Goal: Task Accomplishment & Management: Use online tool/utility

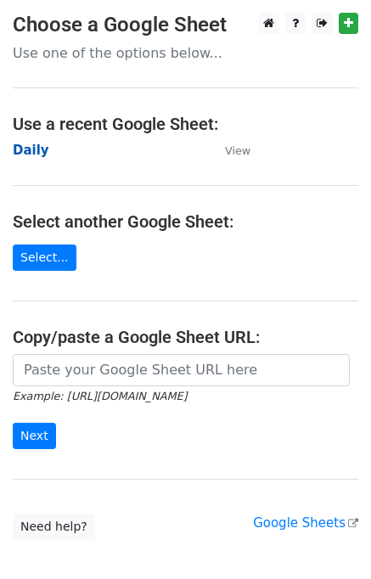
click at [31, 154] on strong "Daily" at bounding box center [31, 150] width 37 height 15
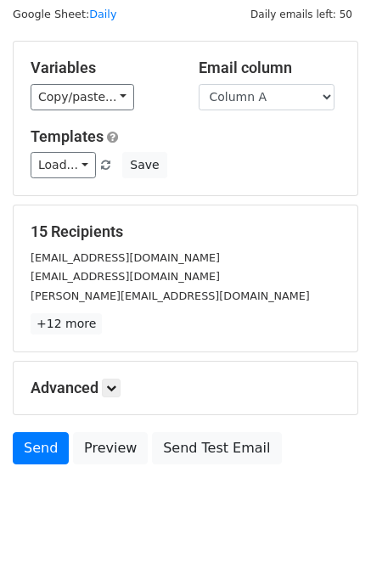
scroll to position [78, 0]
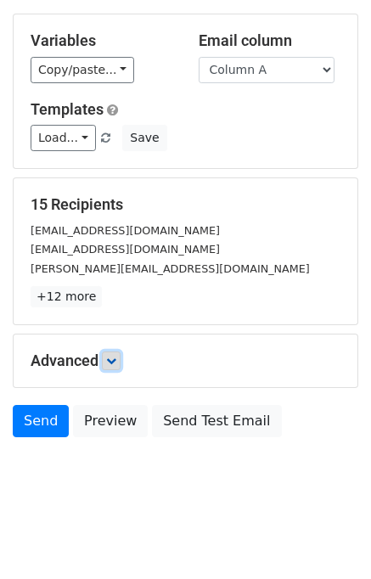
click at [120, 361] on link at bounding box center [111, 361] width 19 height 19
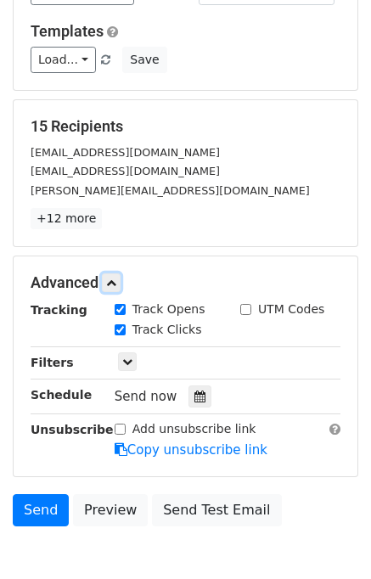
scroll to position [157, 0]
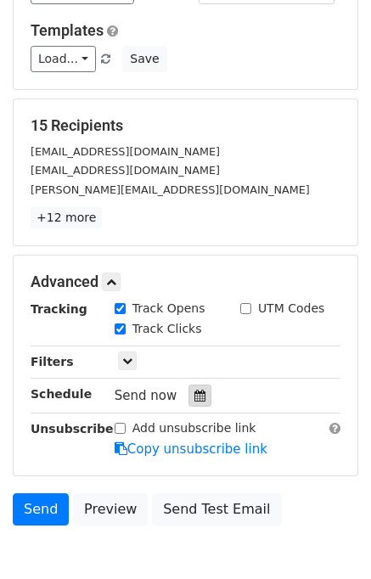
click at [200, 385] on div at bounding box center [200, 396] width 23 height 22
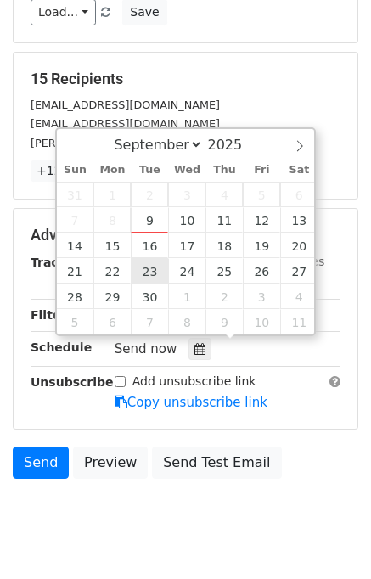
scroll to position [245, 0]
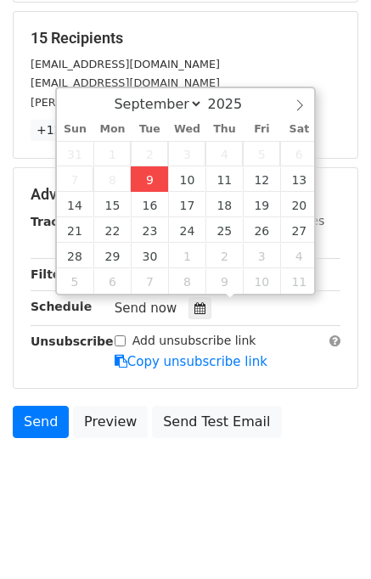
type input "2025-09-09 15:25"
type input "03"
type input "25"
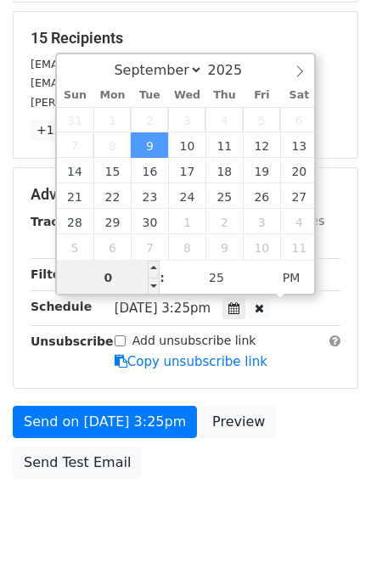
type input "03"
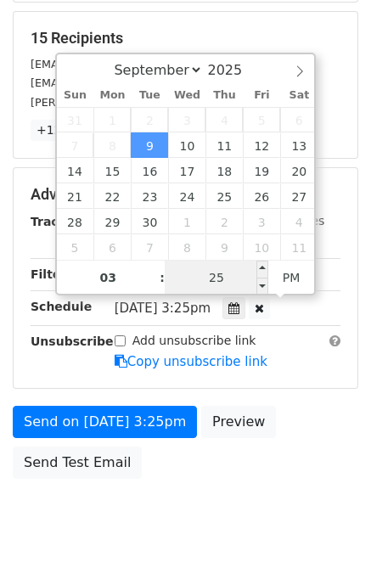
click at [195, 281] on input "25" at bounding box center [217, 278] width 104 height 34
type input "30"
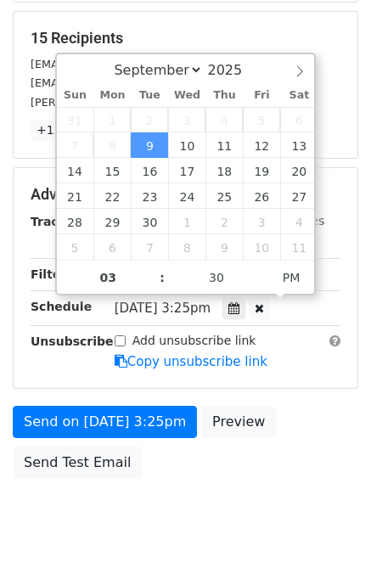
type input "2025-09-09 15:30"
click at [281, 455] on div "Send on Sep 9 at 3:25pm Preview Send Test Email" at bounding box center [185, 447] width 371 height 82
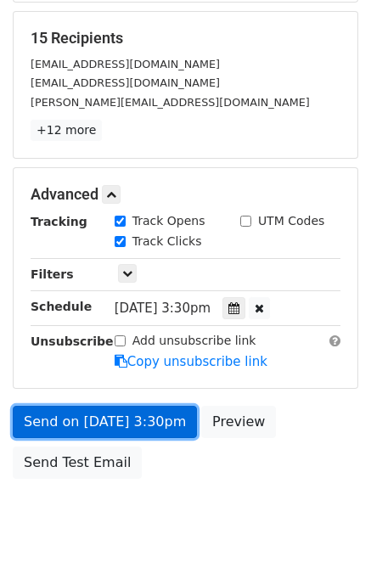
click at [108, 419] on link "Send on Sep 9 at 3:30pm" at bounding box center [105, 422] width 184 height 32
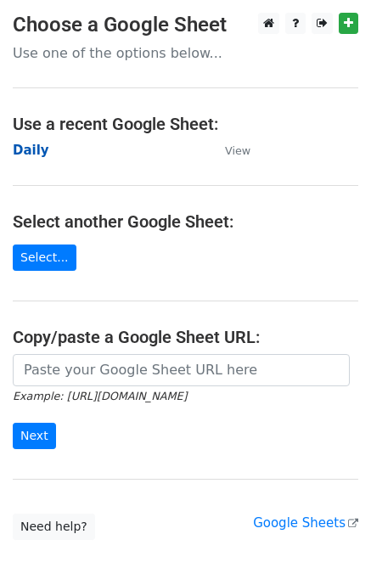
click at [31, 146] on strong "Daily" at bounding box center [31, 150] width 37 height 15
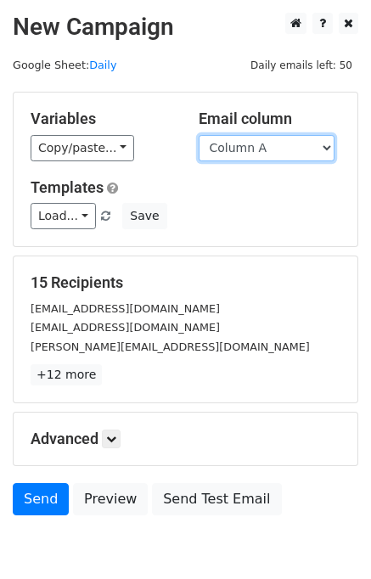
click at [273, 142] on select "Column A Column B Column C Column D Column E" at bounding box center [267, 148] width 136 height 26
select select "Column B"
click at [199, 135] on select "Column A Column B Column C Column D Column E" at bounding box center [267, 148] width 136 height 26
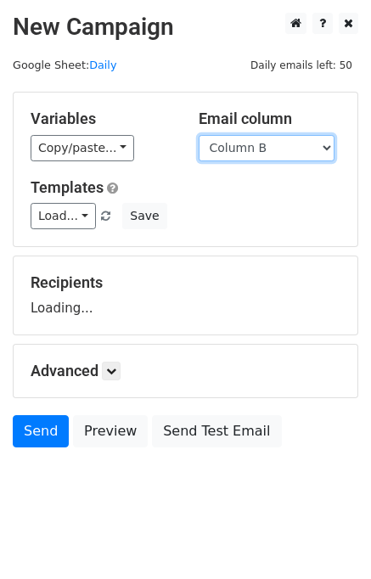
scroll to position [10, 0]
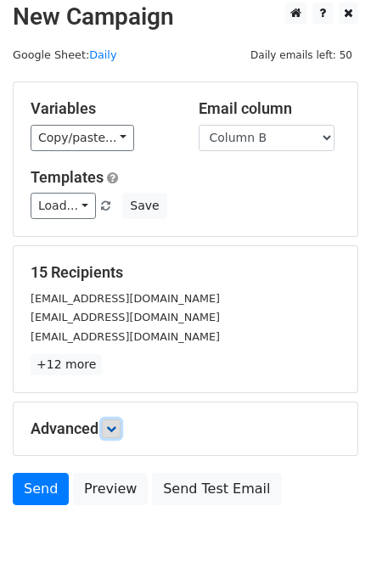
click at [116, 424] on icon at bounding box center [111, 429] width 10 height 10
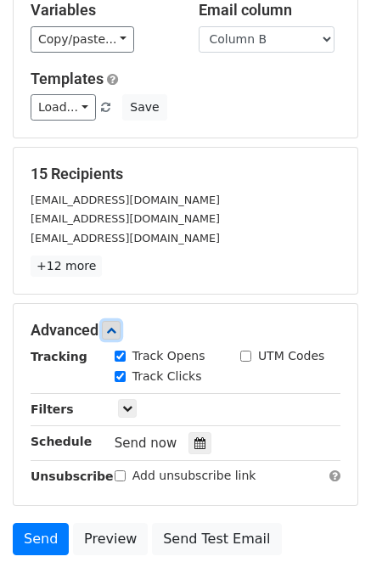
scroll to position [207, 0]
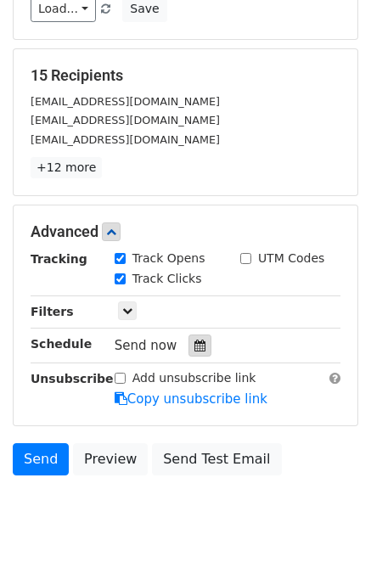
click at [194, 344] on icon at bounding box center [199, 346] width 11 height 12
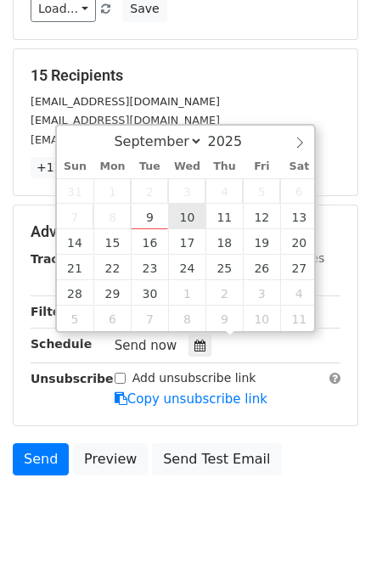
type input "2025-09-10 12:00"
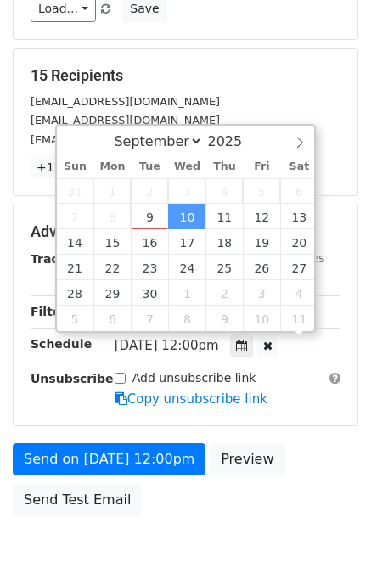
scroll to position [0, 0]
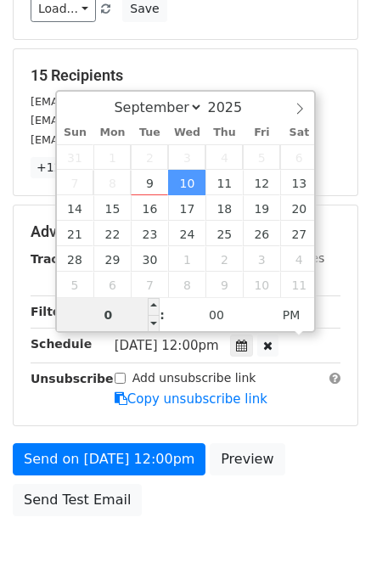
type input "02"
type input "2025-09-10 14:00"
click at [296, 459] on div "Send on Sep 10 at 12:00pm Preview Send Test Email" at bounding box center [185, 484] width 371 height 82
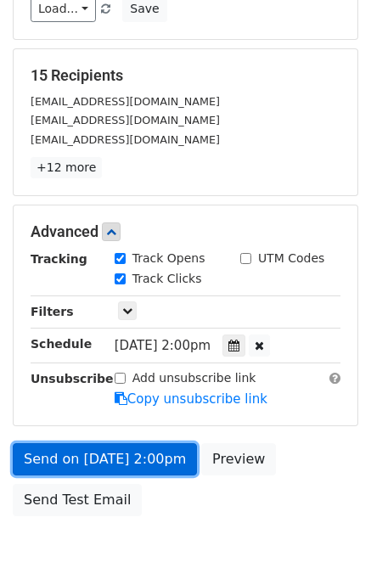
click at [126, 454] on link "Send on Sep 10 at 2:00pm" at bounding box center [105, 459] width 184 height 32
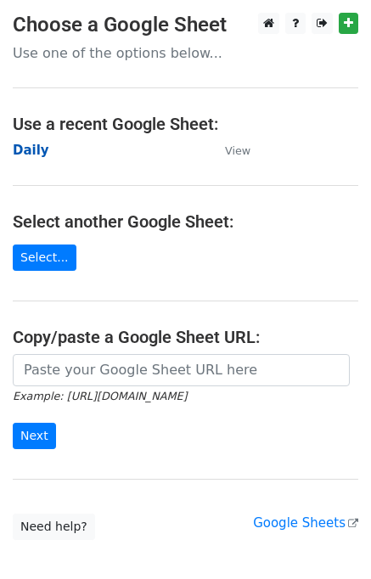
click at [33, 149] on strong "Daily" at bounding box center [31, 150] width 37 height 15
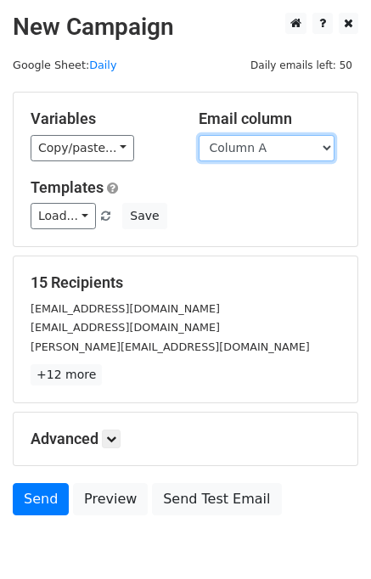
click at [268, 144] on select "Column A Column B Column C Column D Column E" at bounding box center [267, 148] width 136 height 26
select select "Column C"
click at [199, 135] on select "Column A Column B Column C Column D Column E" at bounding box center [267, 148] width 136 height 26
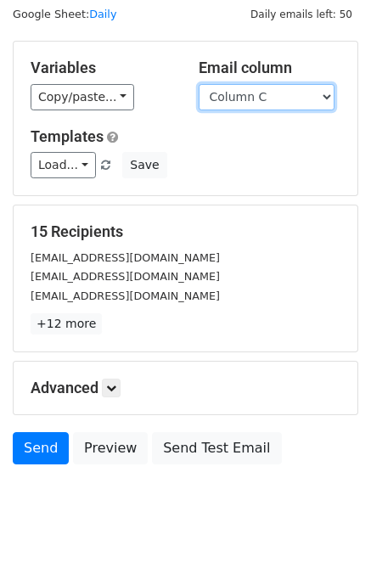
scroll to position [78, 0]
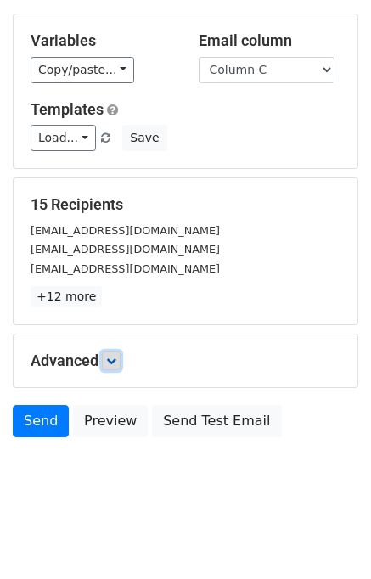
click at [106, 361] on link at bounding box center [111, 361] width 19 height 19
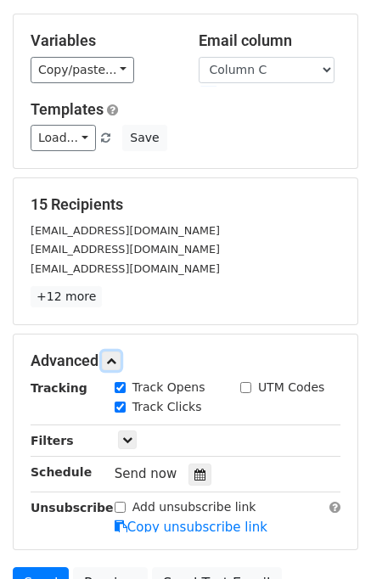
scroll to position [204, 0]
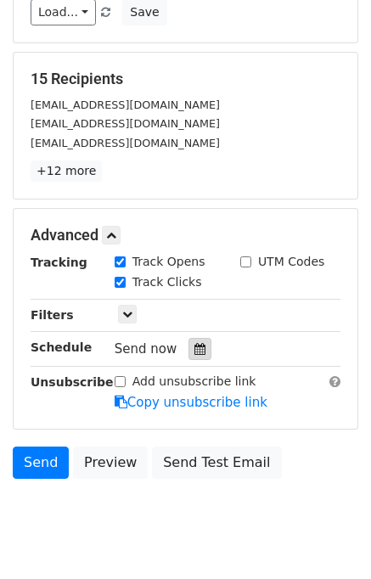
click at [194, 351] on icon at bounding box center [199, 349] width 11 height 12
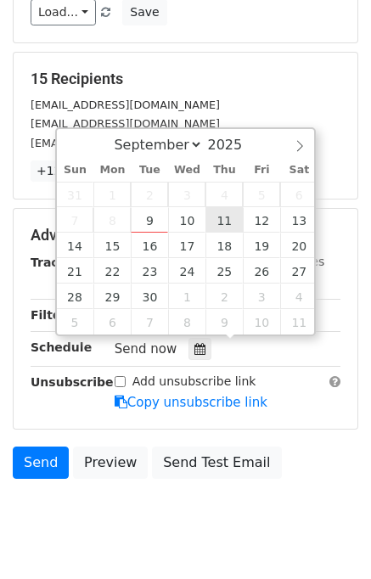
type input "2025-09-11 12:00"
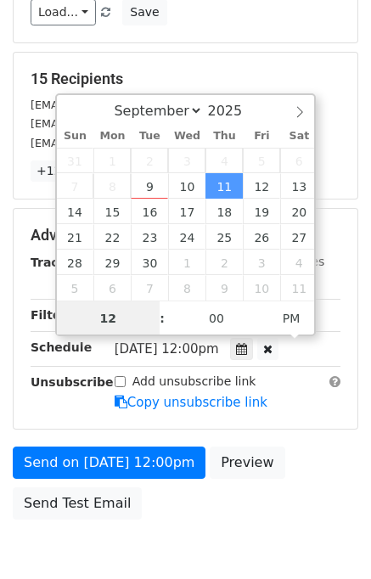
scroll to position [0, 0]
type input "03"
type input "2025-09-11 15:00"
click at [285, 447] on div "Send on Sep 11 at 12:00pm Preview Send Test Email" at bounding box center [185, 488] width 371 height 82
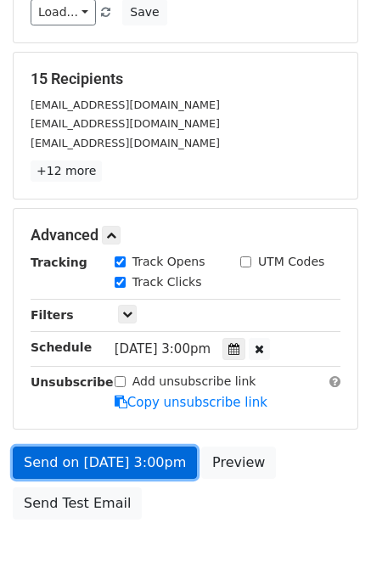
click at [95, 463] on link "Send on Sep 11 at 3:00pm" at bounding box center [105, 463] width 184 height 32
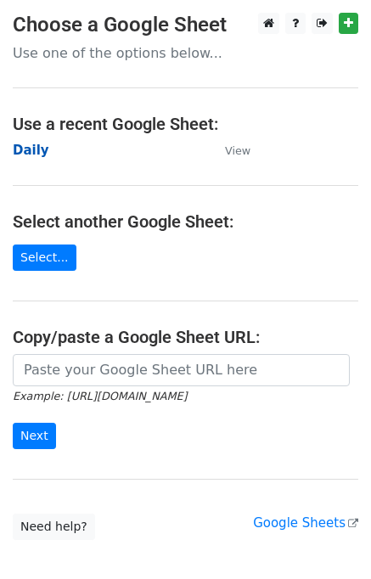
click at [37, 150] on strong "Daily" at bounding box center [31, 150] width 37 height 15
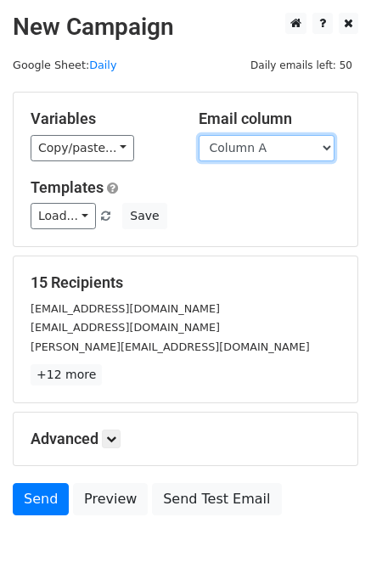
click at [256, 150] on select "Column A Column B Column C Column D Column E" at bounding box center [267, 148] width 136 height 26
select select "Column D"
click at [199, 135] on select "Column A Column B Column C Column D Column E" at bounding box center [267, 148] width 136 height 26
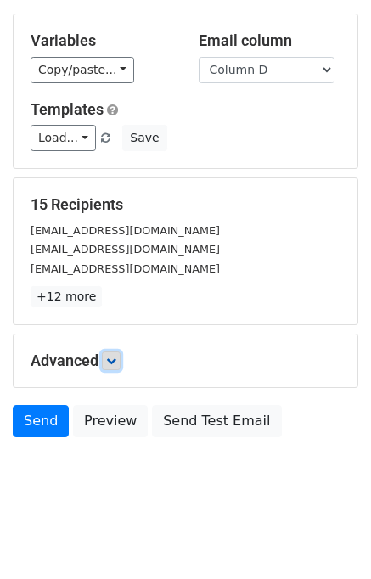
click at [116, 360] on icon at bounding box center [111, 361] width 10 height 10
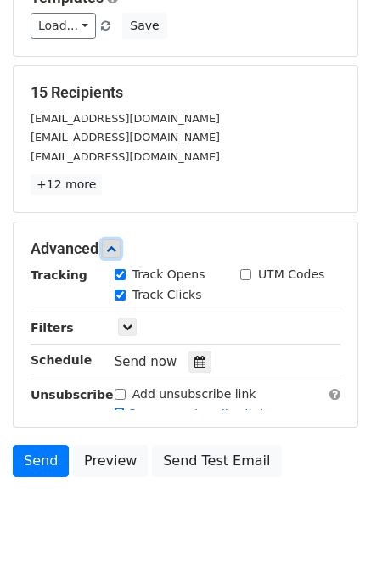
scroll to position [192, 0]
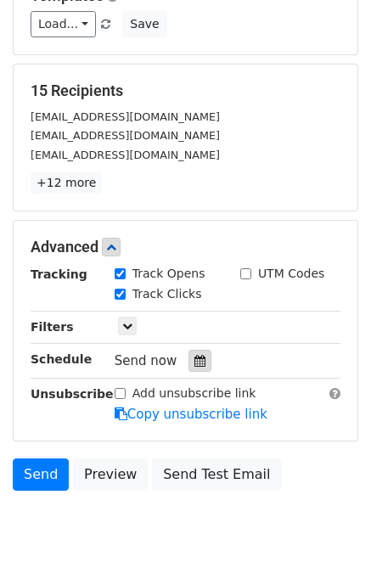
click at [189, 351] on div at bounding box center [200, 361] width 23 height 22
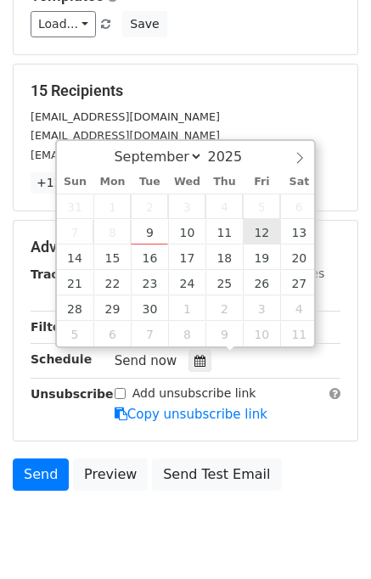
type input "[DATE] 12:00"
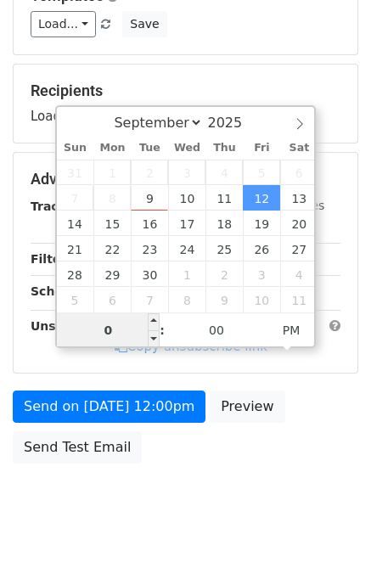
type input "04"
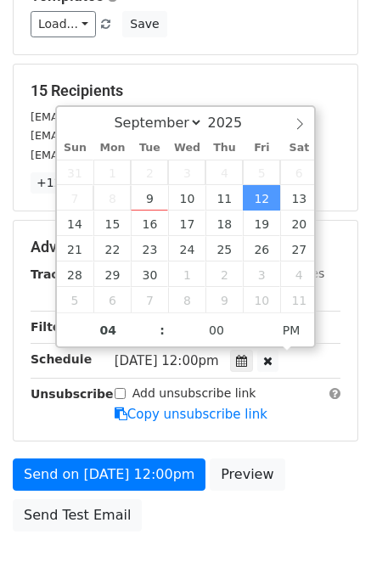
type input "[DATE] 16:00"
click at [307, 459] on div "Send on [DATE] 12:00pm Preview Send Test Email" at bounding box center [185, 500] width 371 height 82
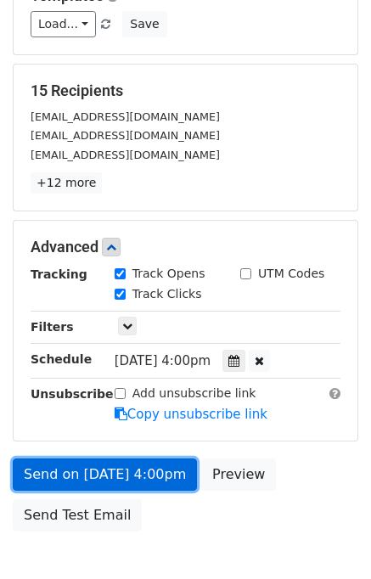
click at [108, 473] on link "Send on [DATE] 4:00pm" at bounding box center [105, 475] width 184 height 32
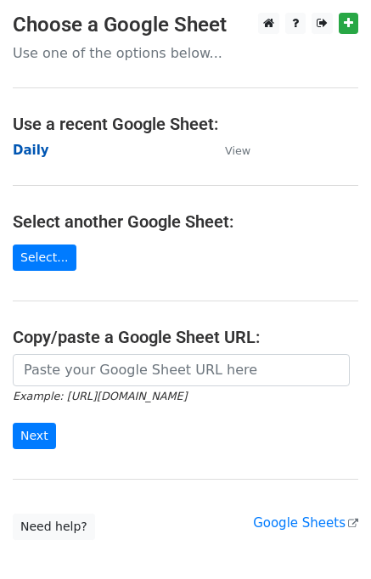
click at [37, 154] on strong "Daily" at bounding box center [31, 150] width 37 height 15
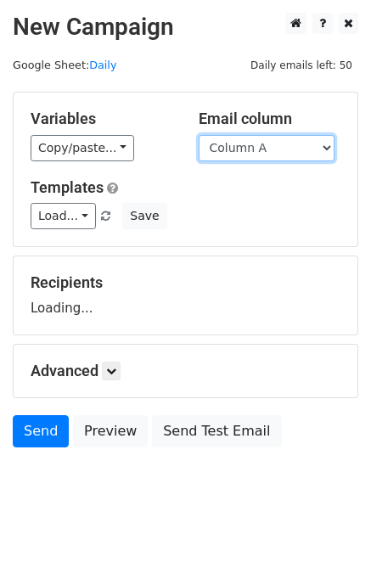
click at [274, 147] on select "Column A Column B Column C Column D Column E" at bounding box center [267, 148] width 136 height 26
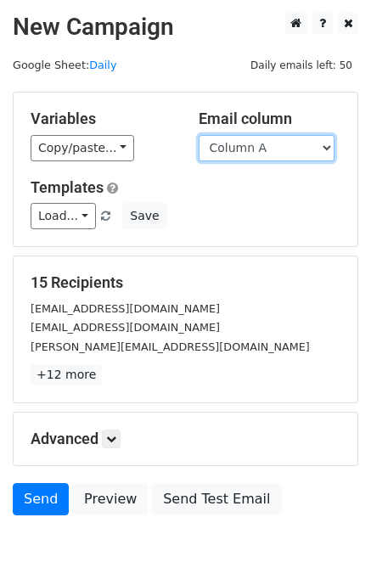
click at [264, 147] on select "Column A Column B Column C Column D Column E" at bounding box center [267, 148] width 136 height 26
select select "Column E"
click at [199, 135] on select "Column A Column B Column C Column D Column E" at bounding box center [267, 148] width 136 height 26
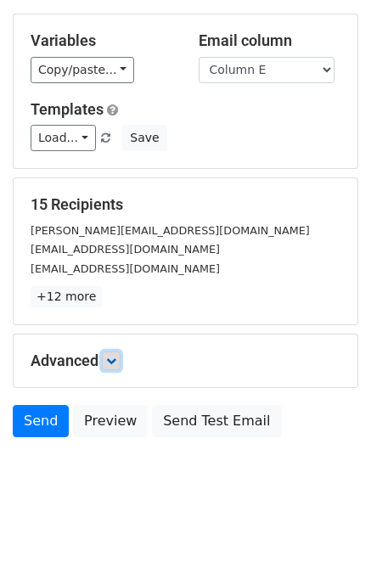
click at [116, 360] on icon at bounding box center [111, 361] width 10 height 10
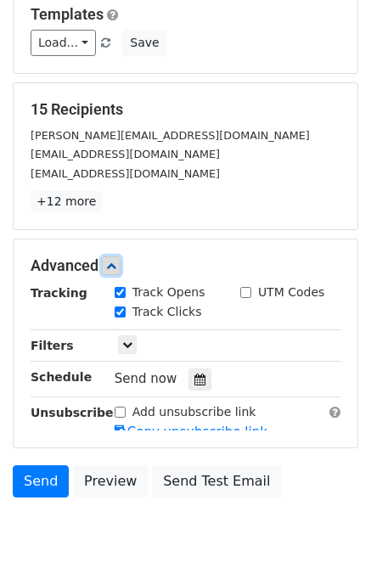
scroll to position [208, 0]
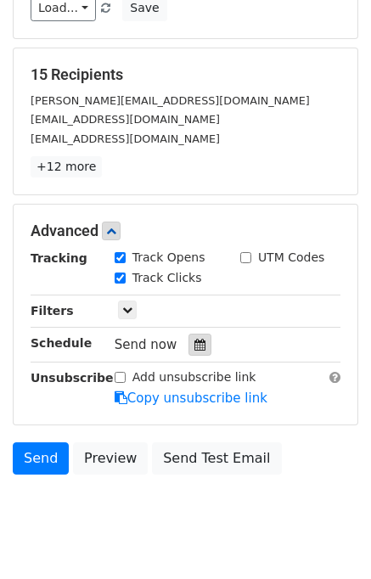
click at [197, 342] on div at bounding box center [200, 345] width 23 height 22
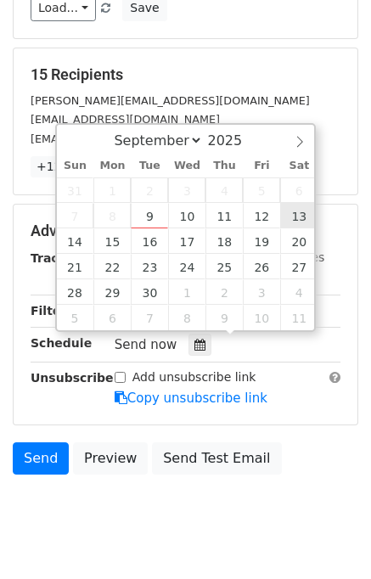
type input "[DATE] 12:00"
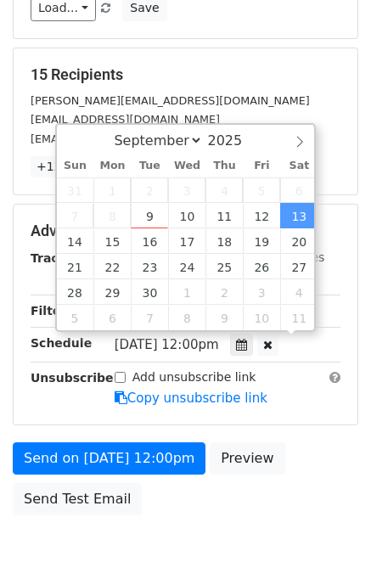
scroll to position [0, 0]
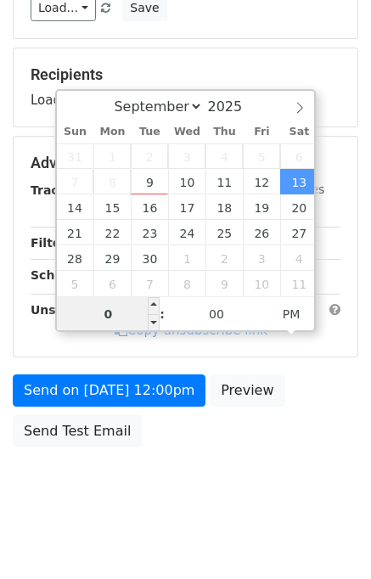
type input "05"
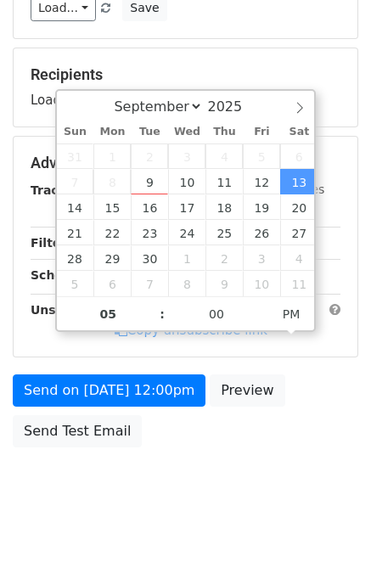
type input "[DATE] 17:00"
click at [343, 474] on body "New Campaign Daily emails left: 50 Google Sheet: Daily Variables Copy/paste... …" at bounding box center [185, 164] width 371 height 719
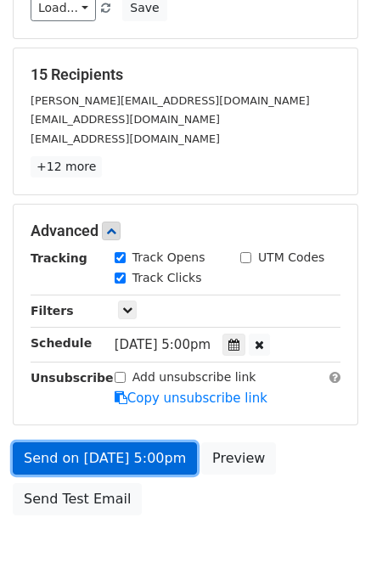
click at [139, 450] on link "Send on [DATE] 5:00pm" at bounding box center [105, 459] width 184 height 32
